Goal: Information Seeking & Learning: Find specific fact

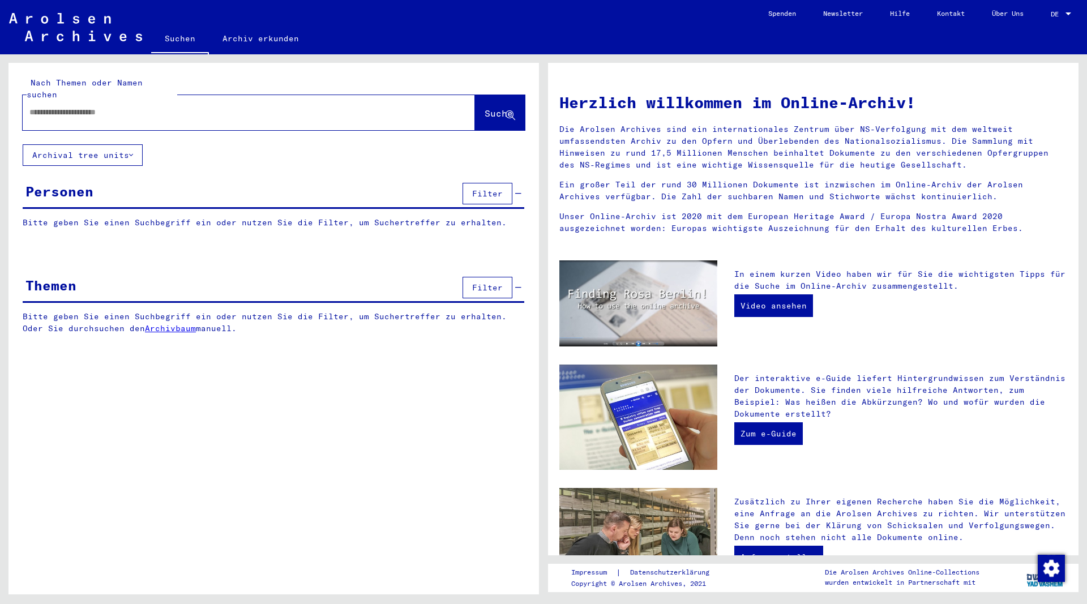
click at [197, 106] on input "text" at bounding box center [235, 112] width 412 height 12
drag, startPoint x: 91, startPoint y: 104, endPoint x: 93, endPoint y: 97, distance: 6.5
click at [91, 106] on input "******" at bounding box center [235, 112] width 412 height 12
type input "**********"
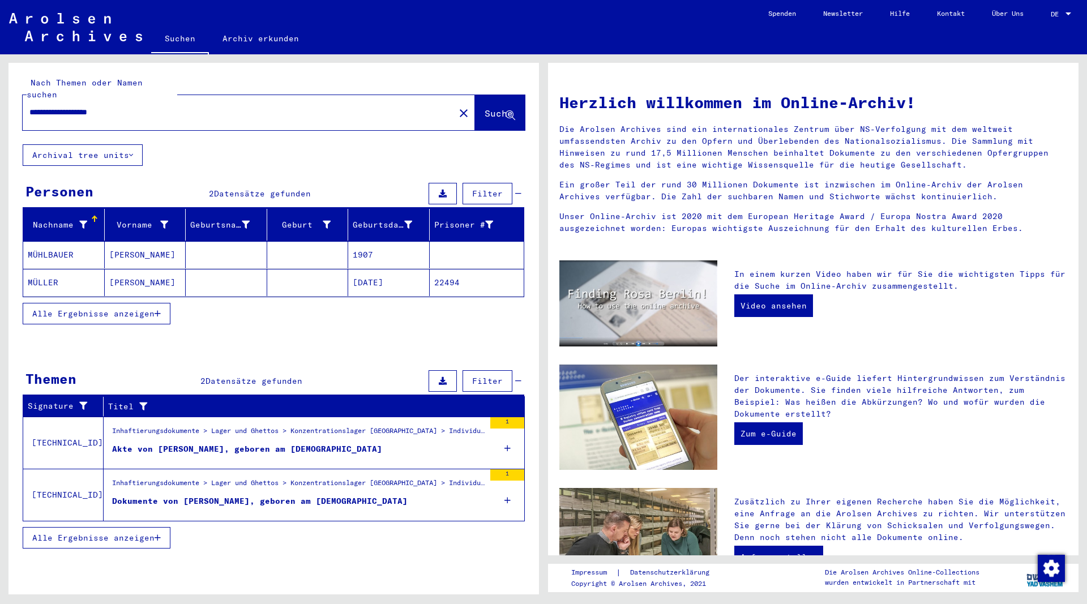
click at [122, 272] on mat-cell "[PERSON_NAME]" at bounding box center [146, 282] width 82 height 27
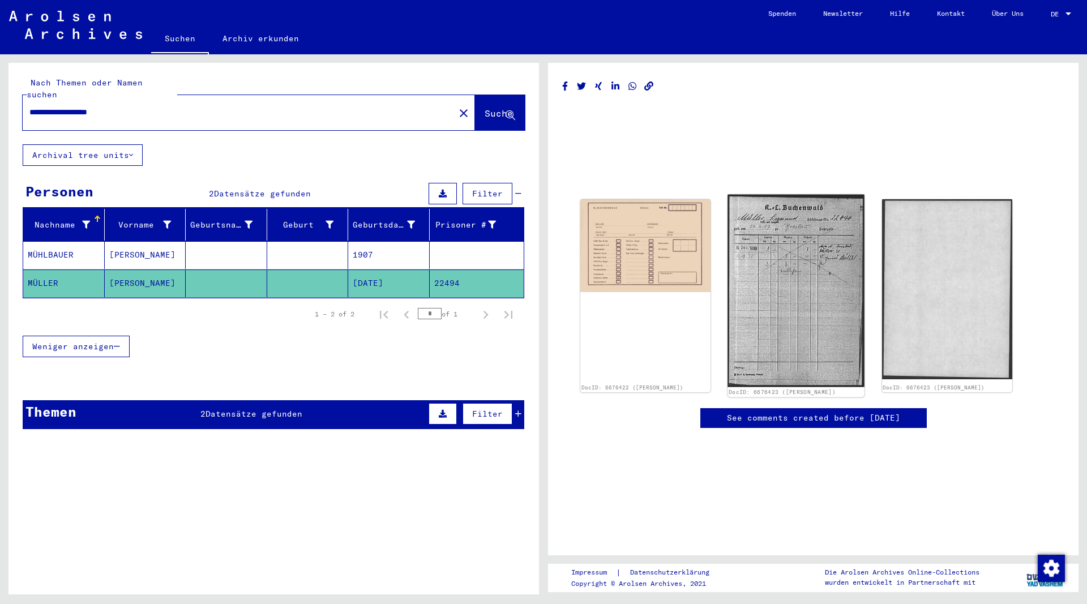
click at [774, 239] on img at bounding box center [796, 291] width 137 height 193
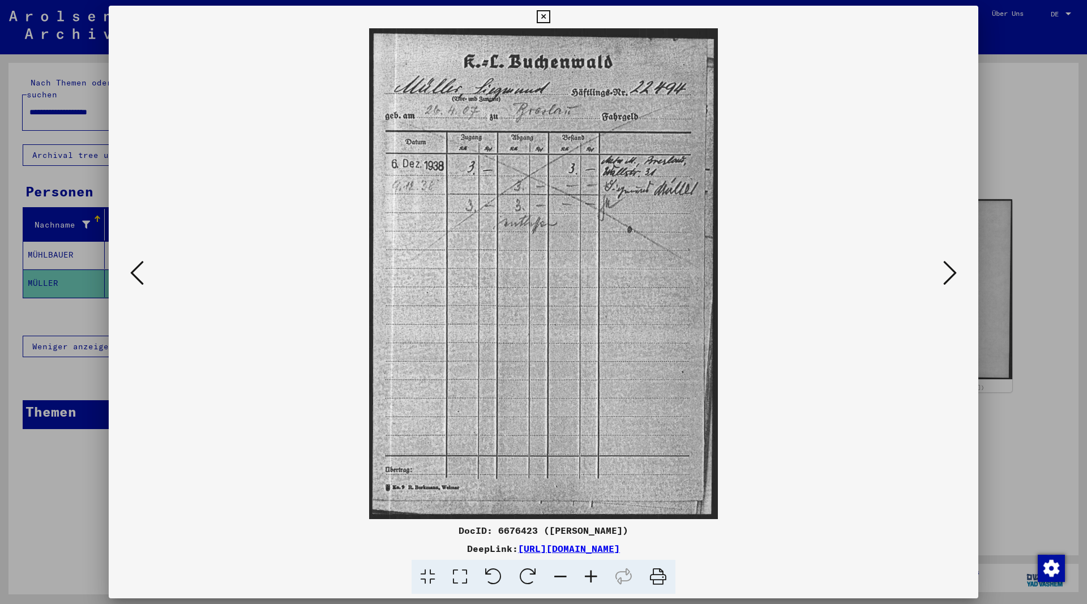
drag, startPoint x: 971, startPoint y: 16, endPoint x: 964, endPoint y: 23, distance: 9.2
click at [550, 16] on icon at bounding box center [543, 17] width 13 height 14
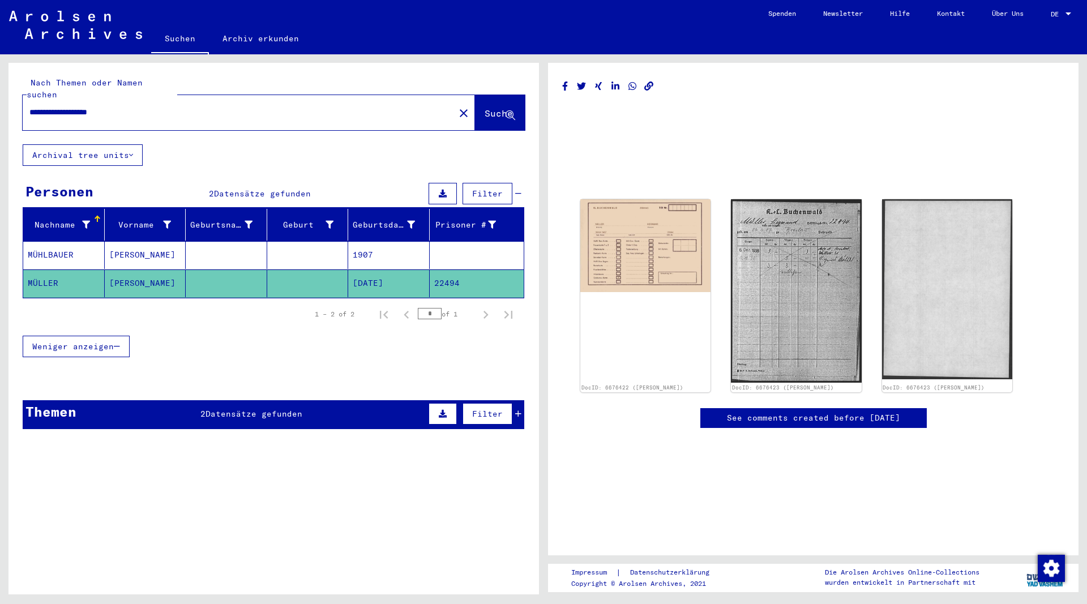
click at [266, 408] on div "2 Datensätze gefunden" at bounding box center [251, 414] width 102 height 12
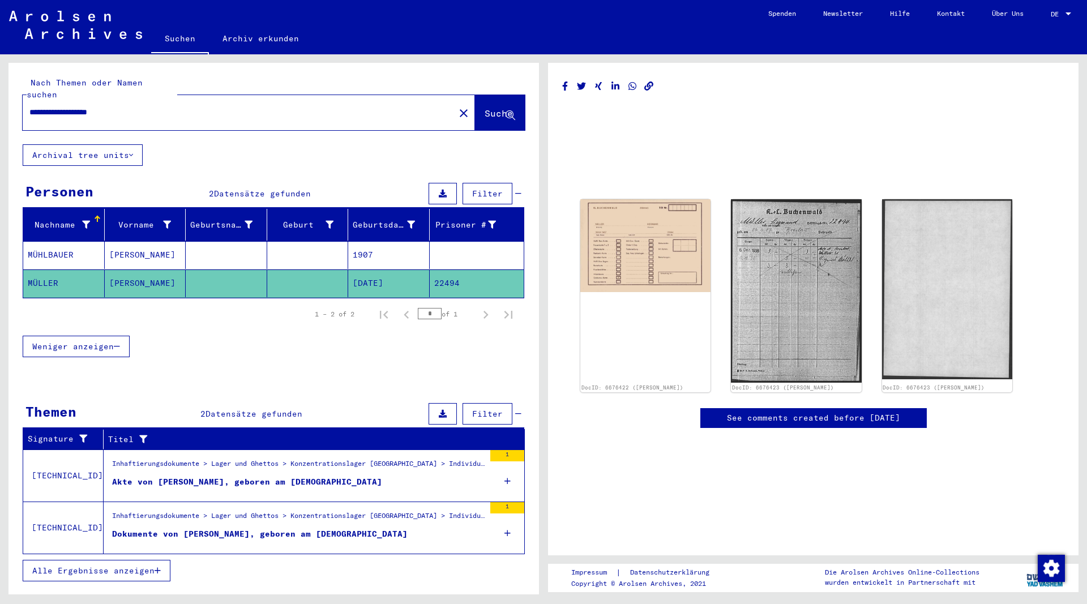
click at [266, 476] on div "Akte von [PERSON_NAME], geboren am [DEMOGRAPHIC_DATA]" at bounding box center [247, 482] width 270 height 12
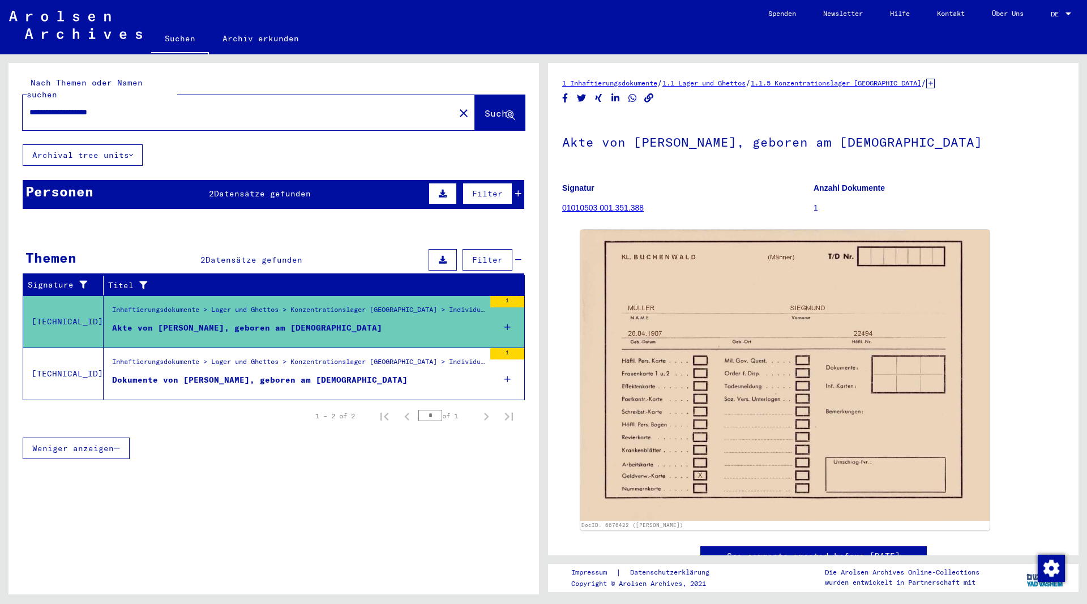
click at [289, 374] on div "Dokumente von [PERSON_NAME], geboren am [DEMOGRAPHIC_DATA]" at bounding box center [260, 380] width 296 height 12
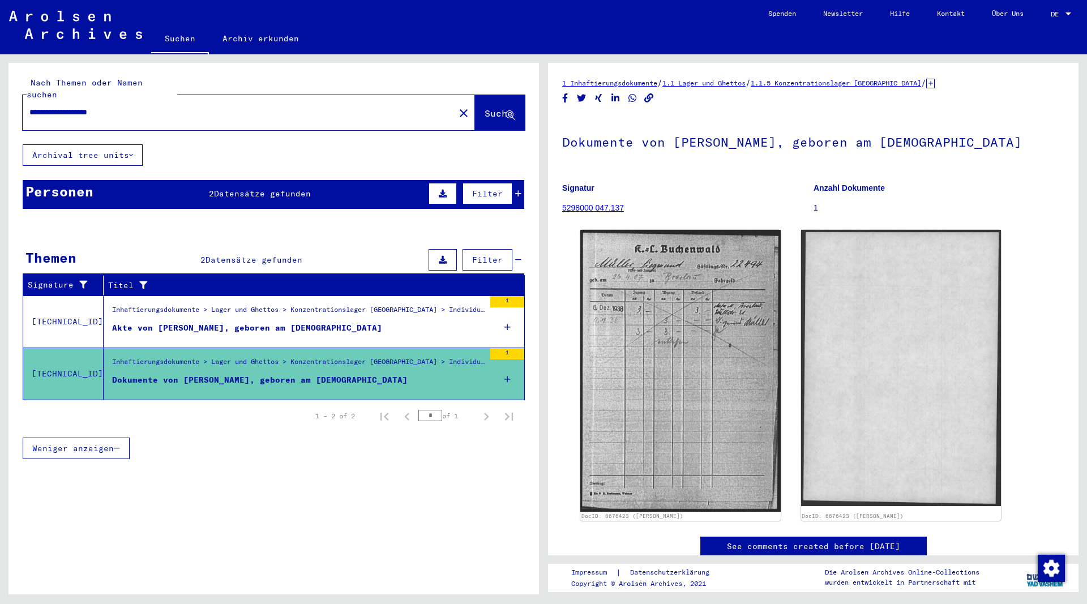
click at [287, 189] on span "Datensätze gefunden" at bounding box center [262, 194] width 97 height 10
